Goal: Task Accomplishment & Management: Manage account settings

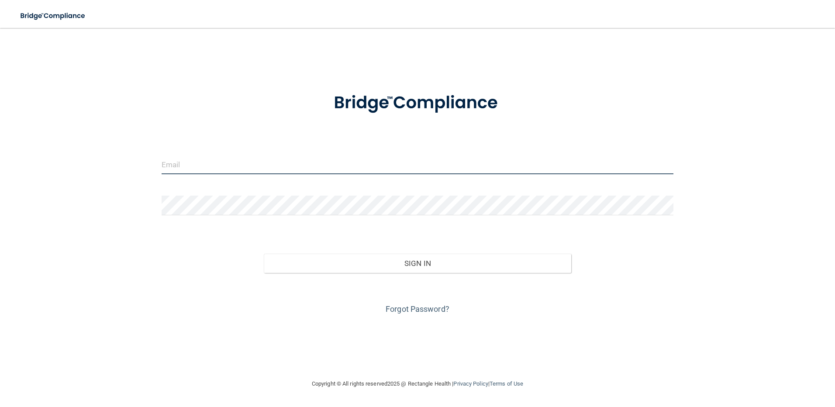
click at [233, 169] on input "email" at bounding box center [418, 165] width 512 height 20
type input "[PERSON_NAME][EMAIL_ADDRESS][DOMAIN_NAME]"
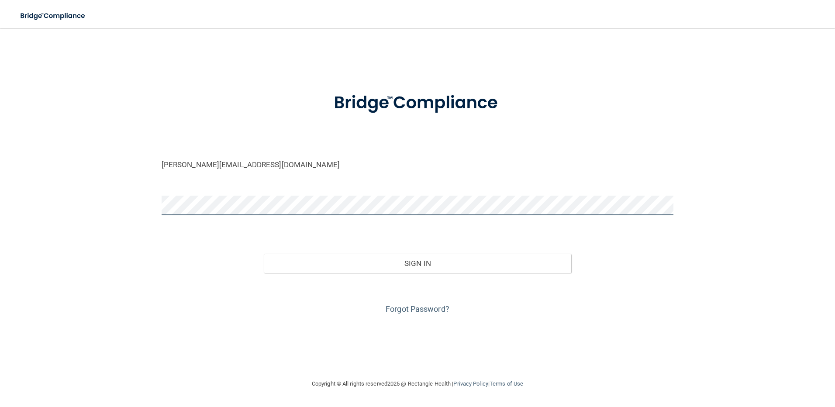
click at [264, 254] on button "Sign In" at bounding box center [418, 263] width 308 height 19
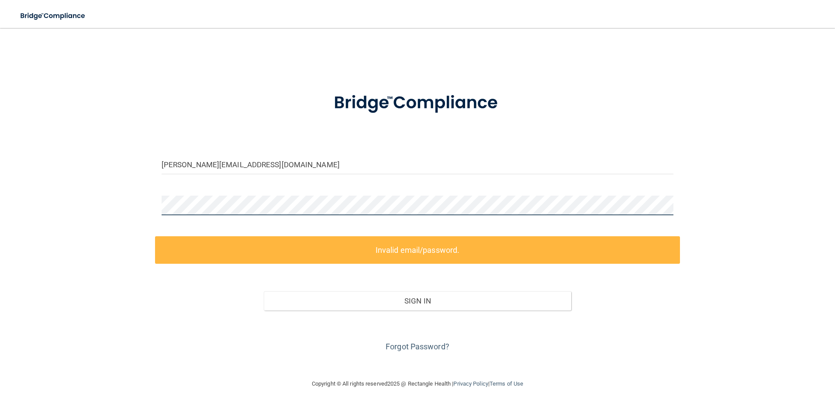
click at [51, 198] on div "[PERSON_NAME][EMAIL_ADDRESS][DOMAIN_NAME] Invalid email/password. You don't hav…" at bounding box center [417, 203] width 800 height 333
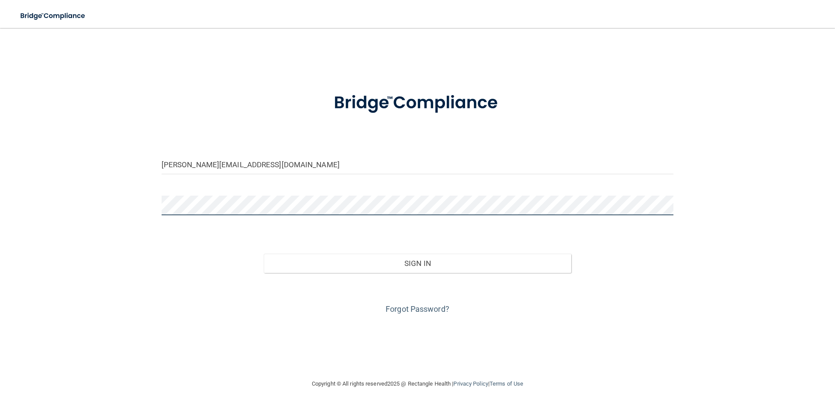
click at [264, 254] on button "Sign In" at bounding box center [418, 263] width 308 height 19
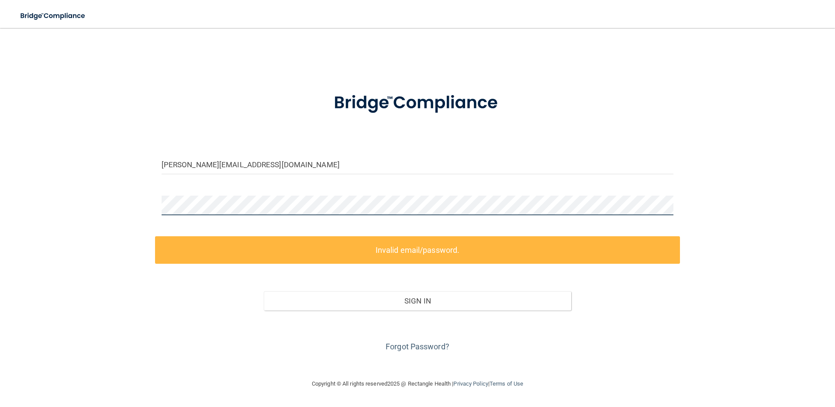
click at [85, 199] on div "[PERSON_NAME][EMAIL_ADDRESS][DOMAIN_NAME] Invalid email/password. You don't hav…" at bounding box center [417, 203] width 800 height 333
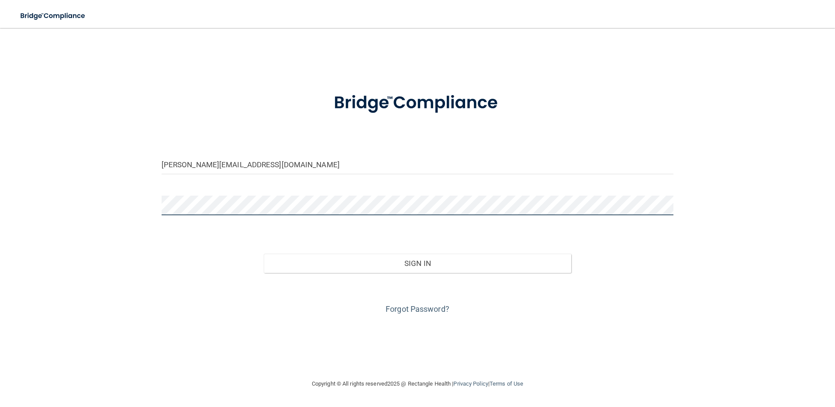
click at [264, 254] on button "Sign In" at bounding box center [418, 263] width 308 height 19
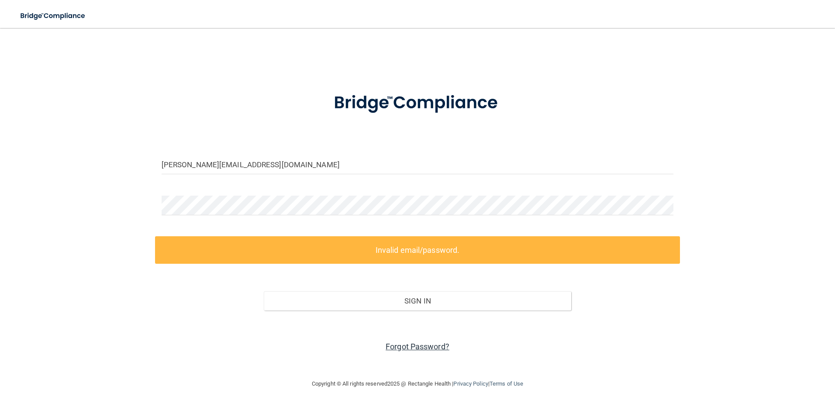
click at [409, 342] on link "Forgot Password?" at bounding box center [418, 346] width 64 height 9
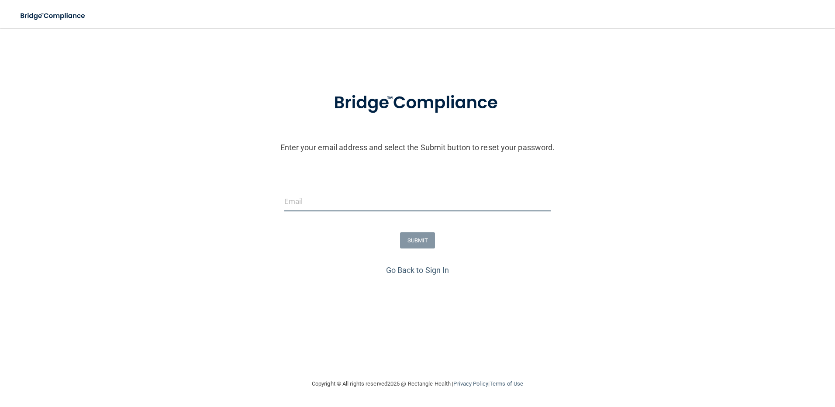
click at [297, 200] on input "email" at bounding box center [417, 202] width 267 height 20
click at [258, 232] on div "SUBMIT" at bounding box center [418, 240] width 840 height 16
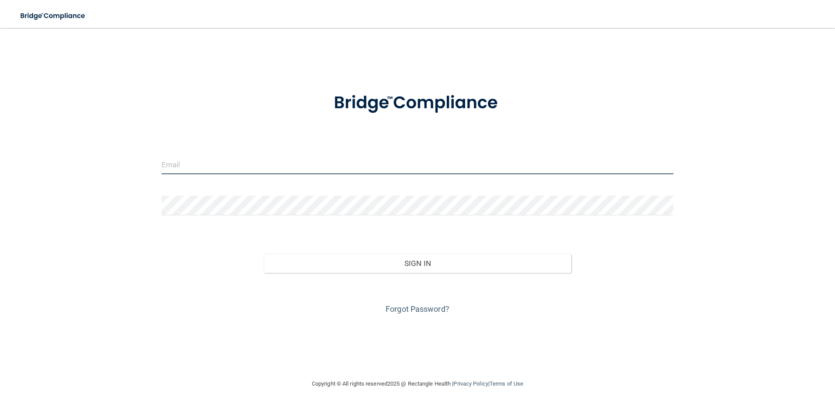
click at [189, 159] on input "email" at bounding box center [418, 165] width 512 height 20
drag, startPoint x: 261, startPoint y: 165, endPoint x: 173, endPoint y: 243, distance: 118.2
click at [0, 136] on html "Toggle navigation Manage My Enterprise Manage My Location [PERSON_NAME][EMAIL_A…" at bounding box center [417, 203] width 835 height 407
type input "[PERSON_NAME][EMAIL_ADDRESS][DOMAIN_NAME]"
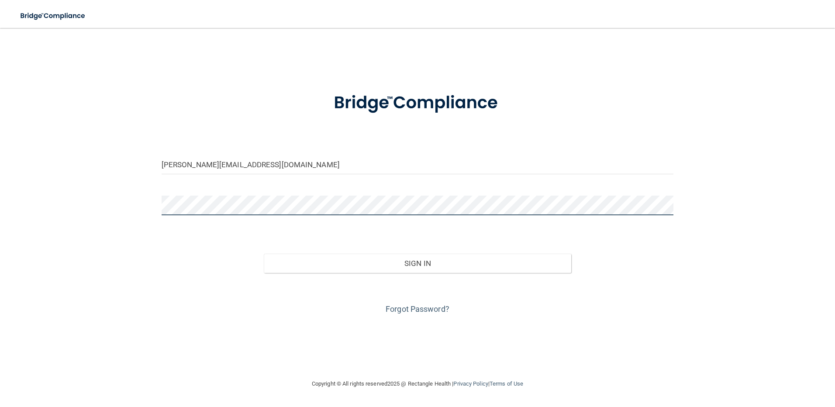
click at [264, 254] on button "Sign In" at bounding box center [418, 263] width 308 height 19
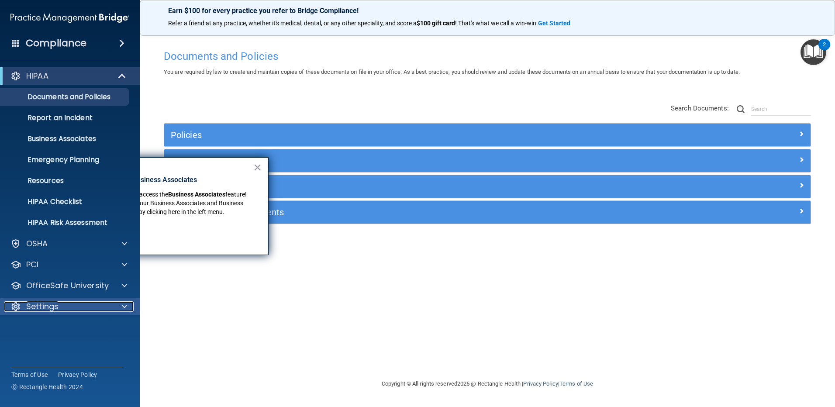
click at [53, 307] on p "Settings" at bounding box center [42, 306] width 32 height 10
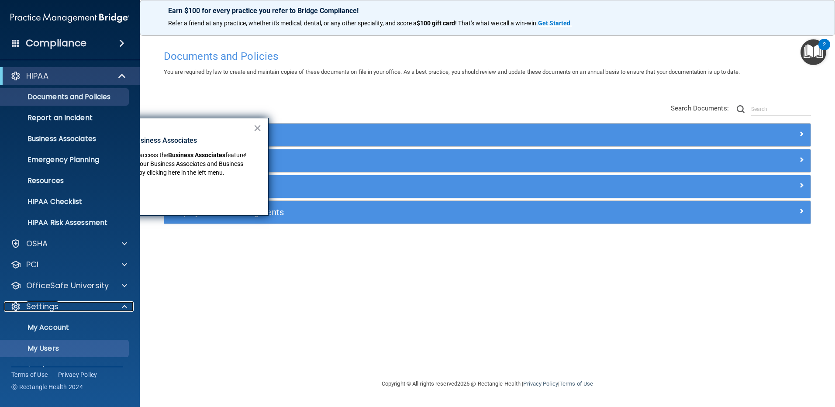
scroll to position [39, 0]
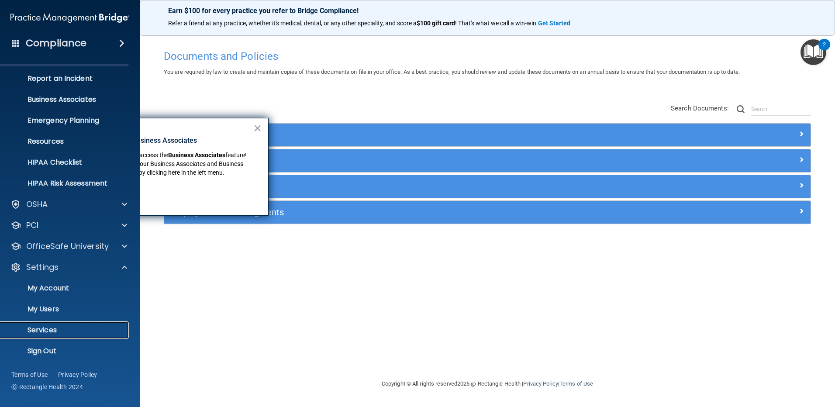
click at [61, 332] on p "Services" at bounding box center [65, 330] width 119 height 9
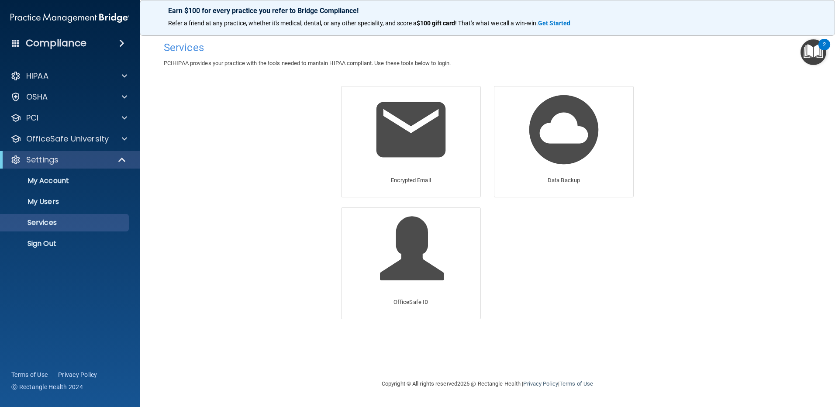
click at [15, 44] on span at bounding box center [16, 43] width 8 height 8
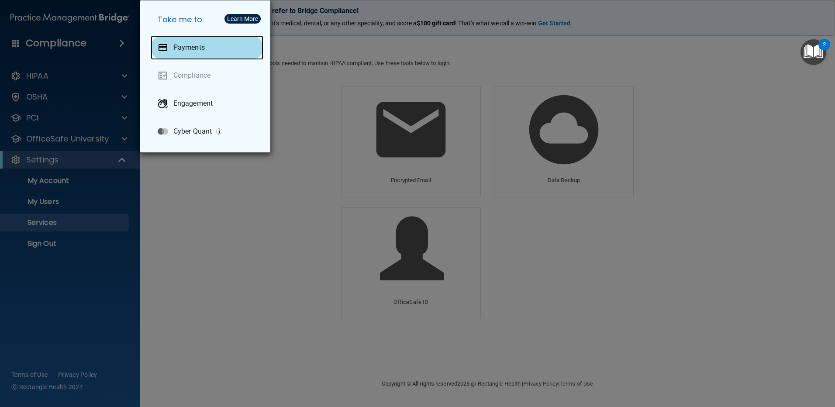
click at [207, 44] on div "Payments" at bounding box center [207, 47] width 113 height 24
click at [240, 188] on div "Take me to: Payments Compliance Engagement Cyber Quant" at bounding box center [417, 203] width 835 height 407
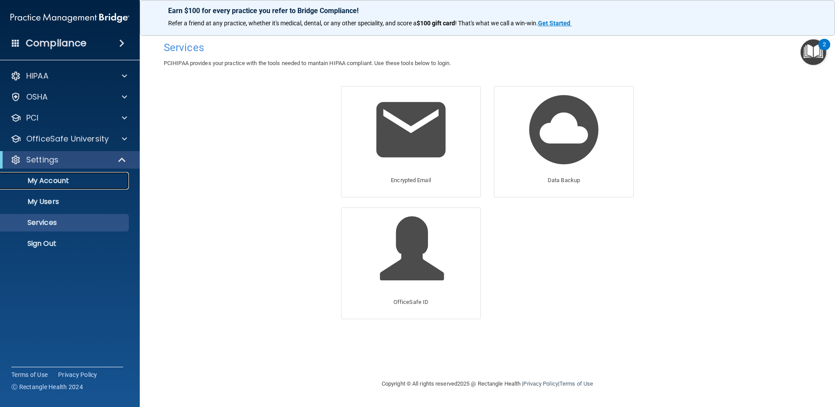
click at [89, 182] on p "My Account" at bounding box center [65, 180] width 119 height 9
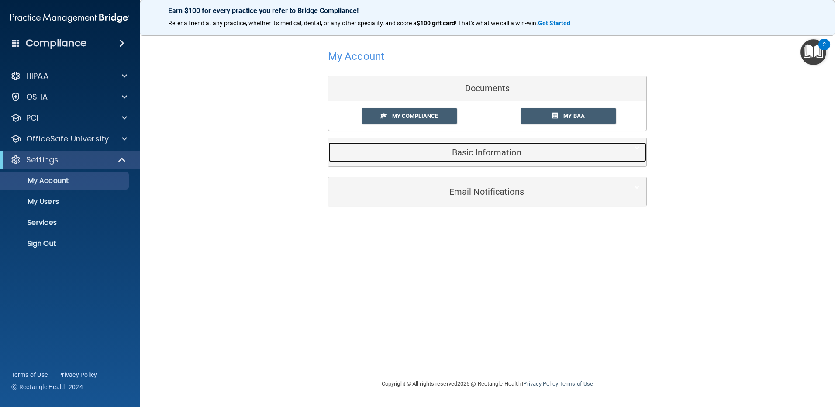
click at [419, 159] on div "Basic Information" at bounding box center [474, 152] width 291 height 20
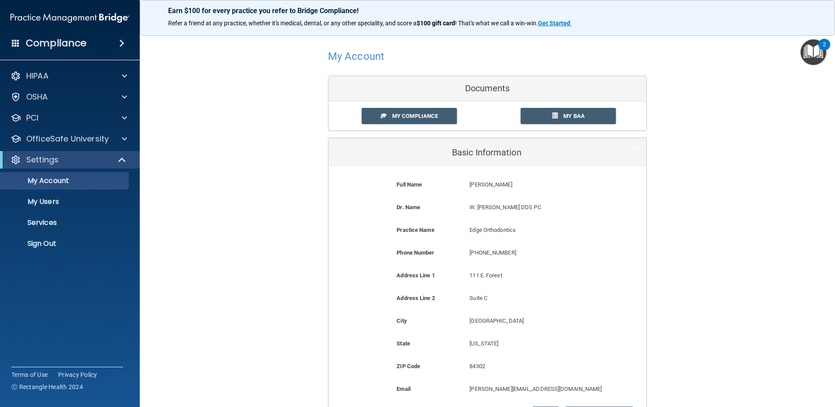
click at [76, 18] on img at bounding box center [69, 17] width 119 height 17
click at [54, 221] on p "Services" at bounding box center [65, 222] width 119 height 9
